Goal: Task Accomplishment & Management: Manage account settings

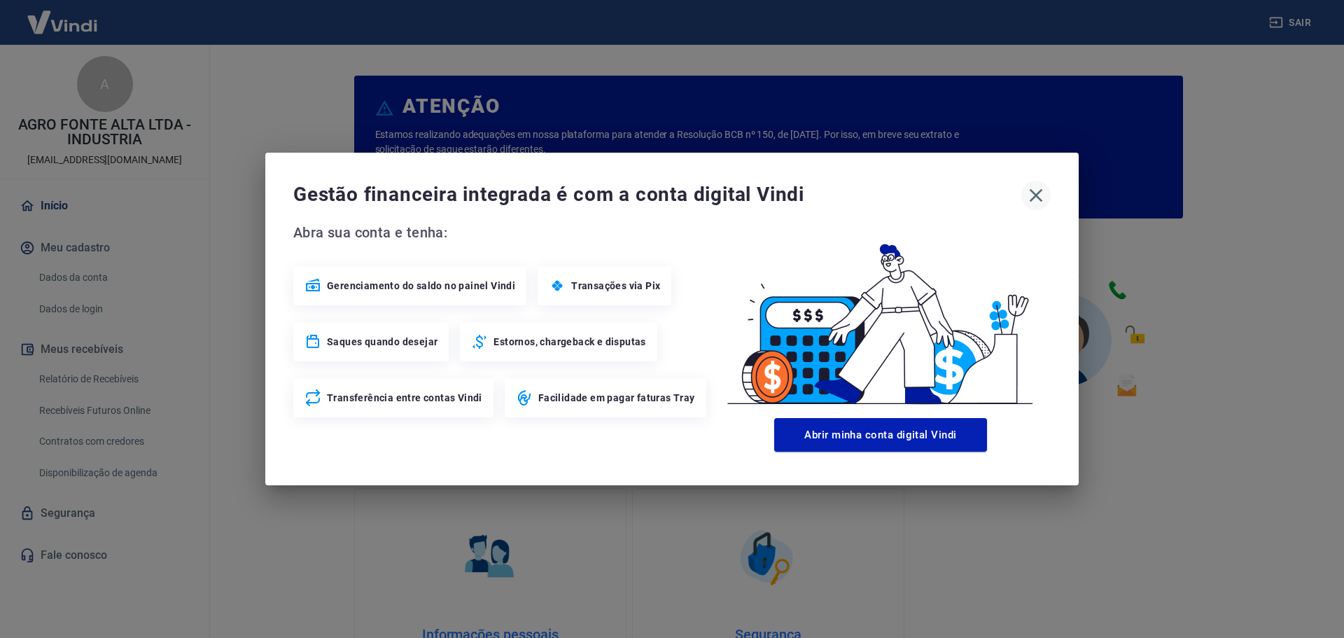
click at [1021, 191] on button "button" at bounding box center [1035, 195] width 29 height 29
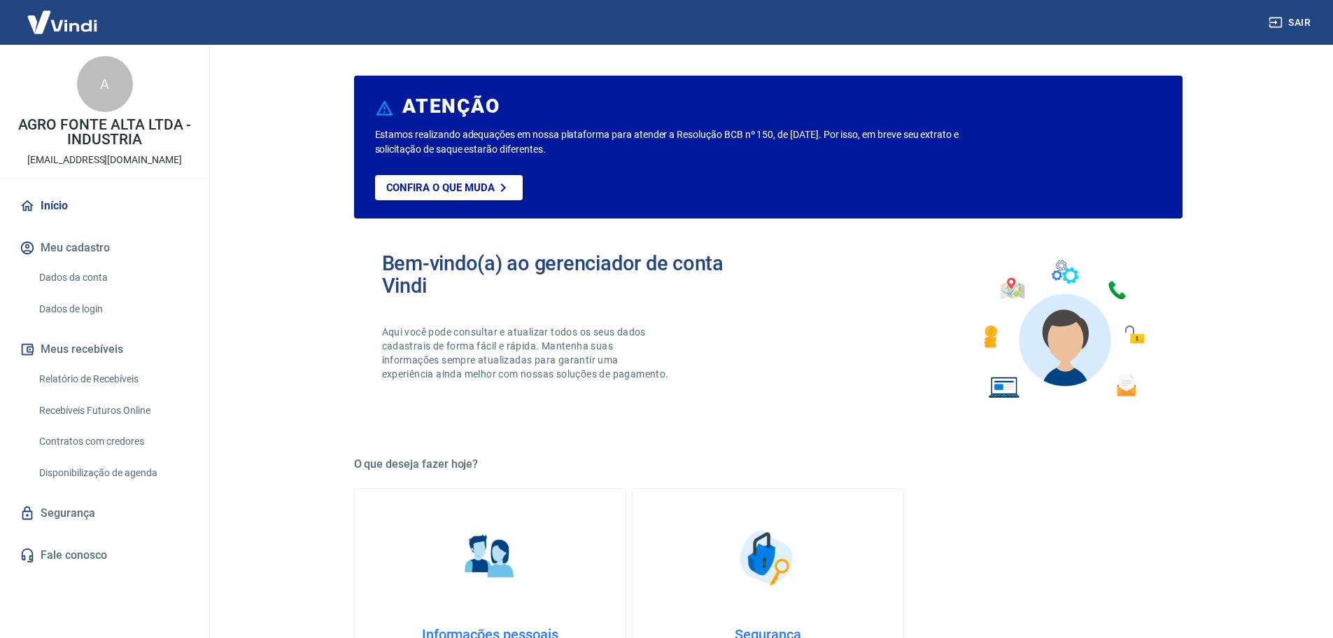
click at [94, 377] on link "Relatório de Recebíveis" at bounding box center [113, 379] width 159 height 29
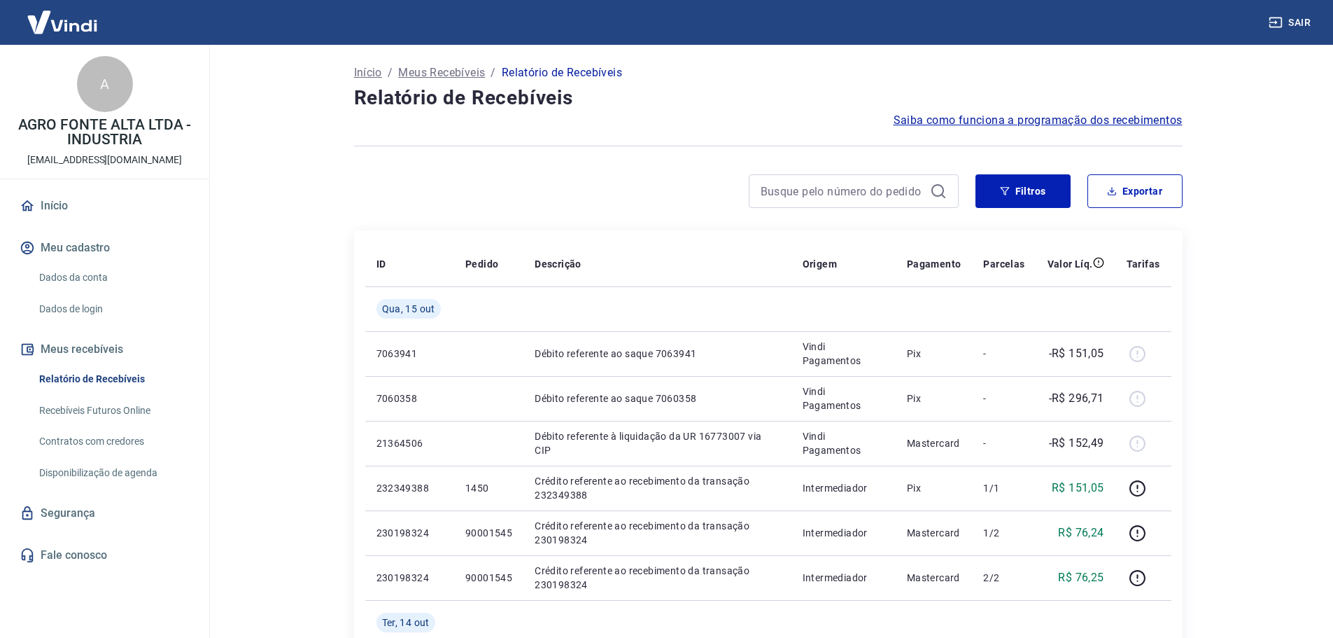
click at [98, 251] on button "Meu cadastro" at bounding box center [105, 247] width 176 height 31
click at [94, 285] on link "Dados da conta" at bounding box center [113, 277] width 159 height 29
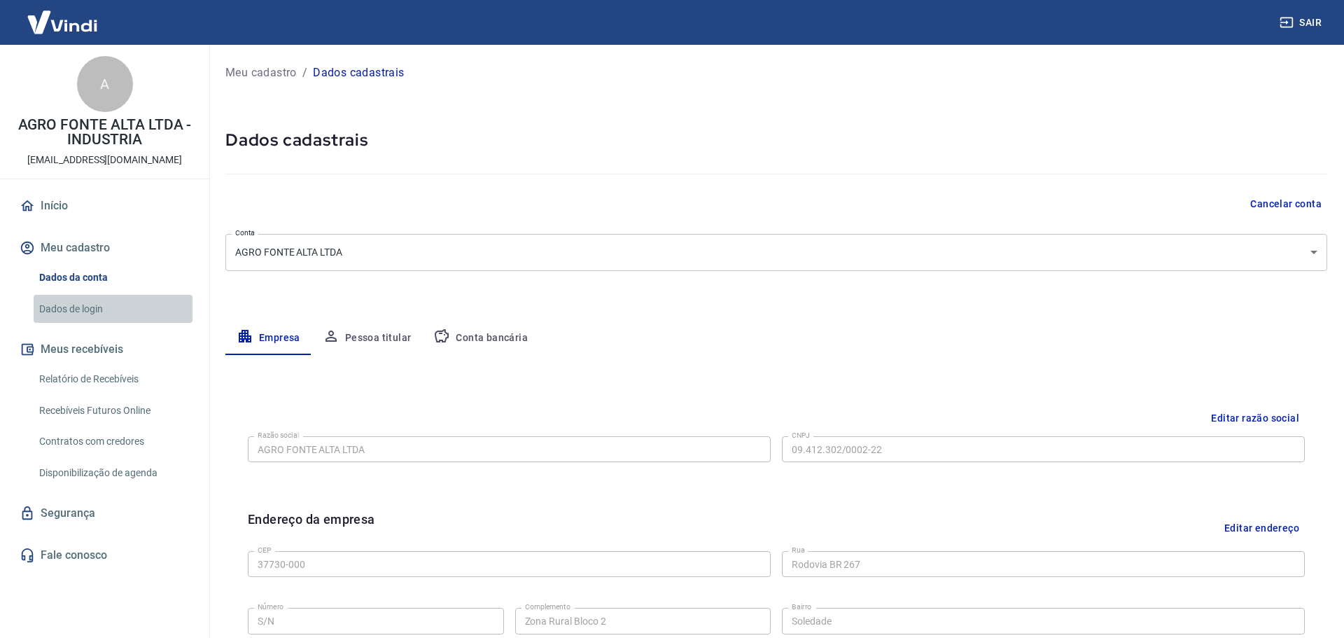
drag, startPoint x: 107, startPoint y: 311, endPoint x: 185, endPoint y: 332, distance: 80.3
click at [107, 312] on link "Dados de login" at bounding box center [113, 309] width 159 height 29
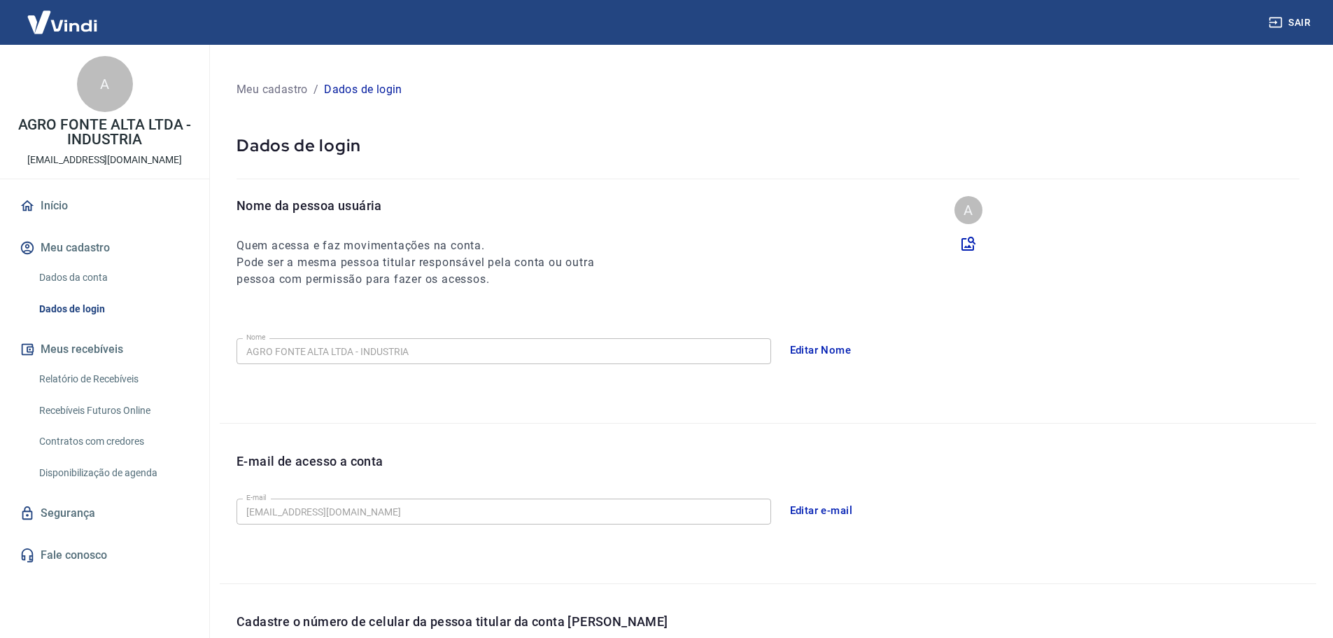
click at [85, 263] on link "Dados da conta" at bounding box center [113, 277] width 159 height 29
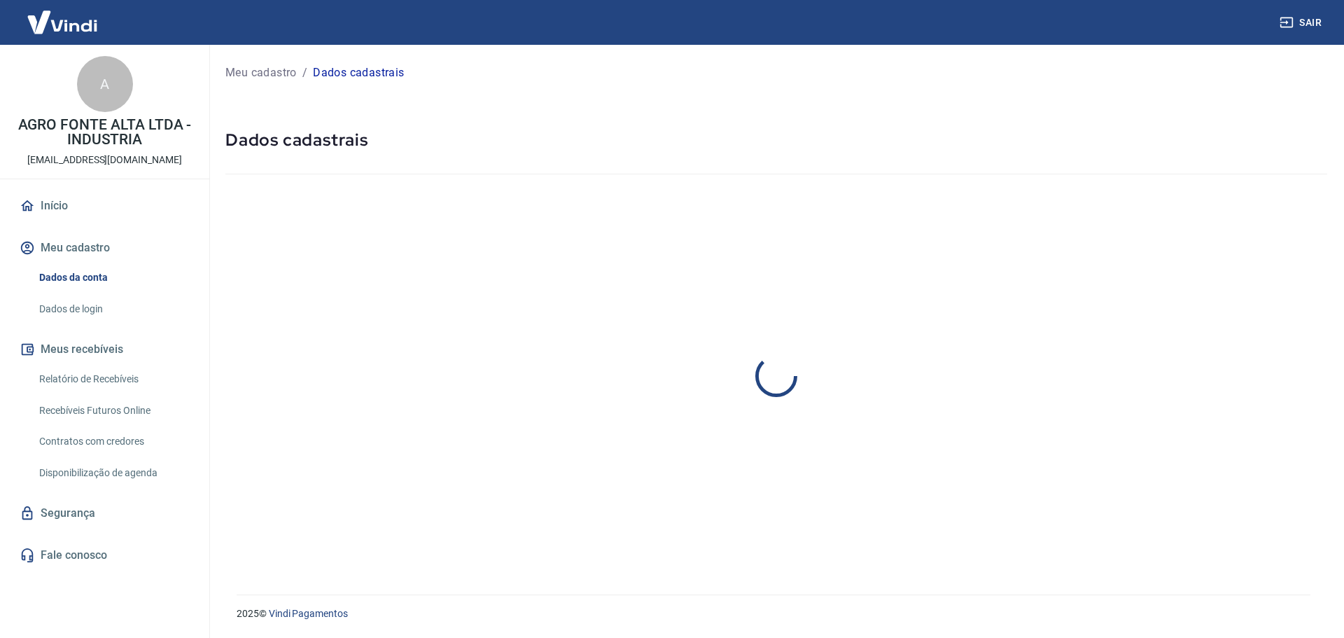
select select "MG"
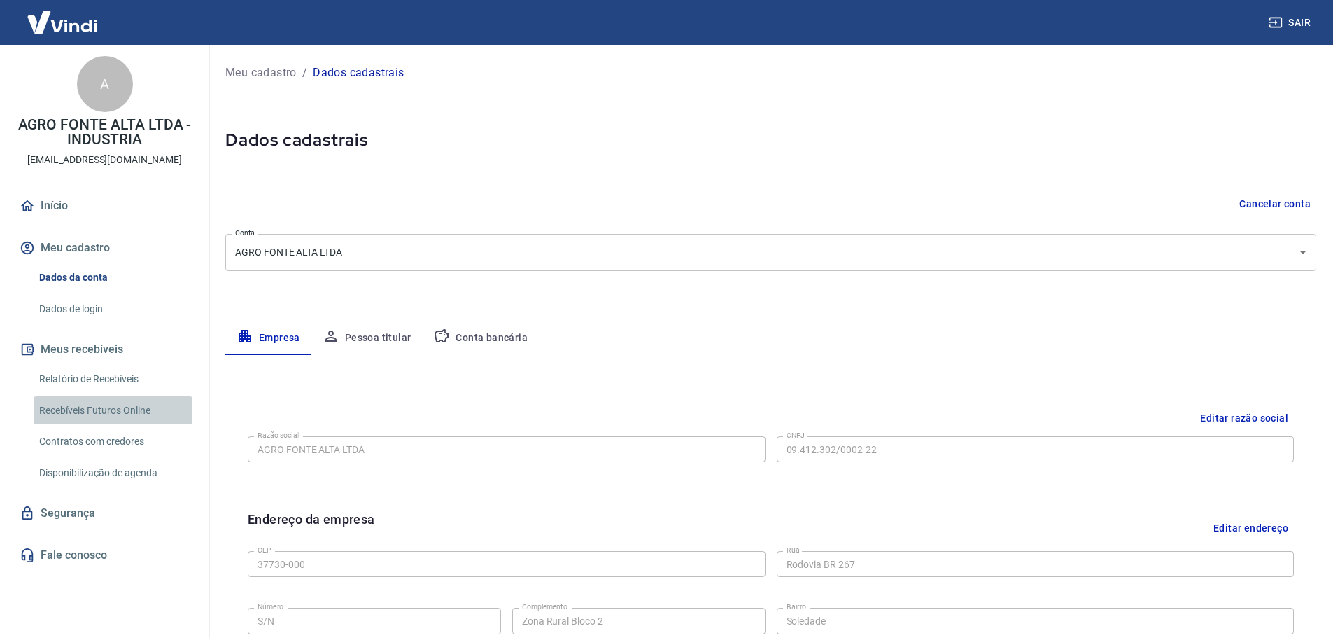
click at [111, 414] on link "Recebíveis Futuros Online" at bounding box center [113, 410] width 159 height 29
